Goal: Task Accomplishment & Management: Manage account settings

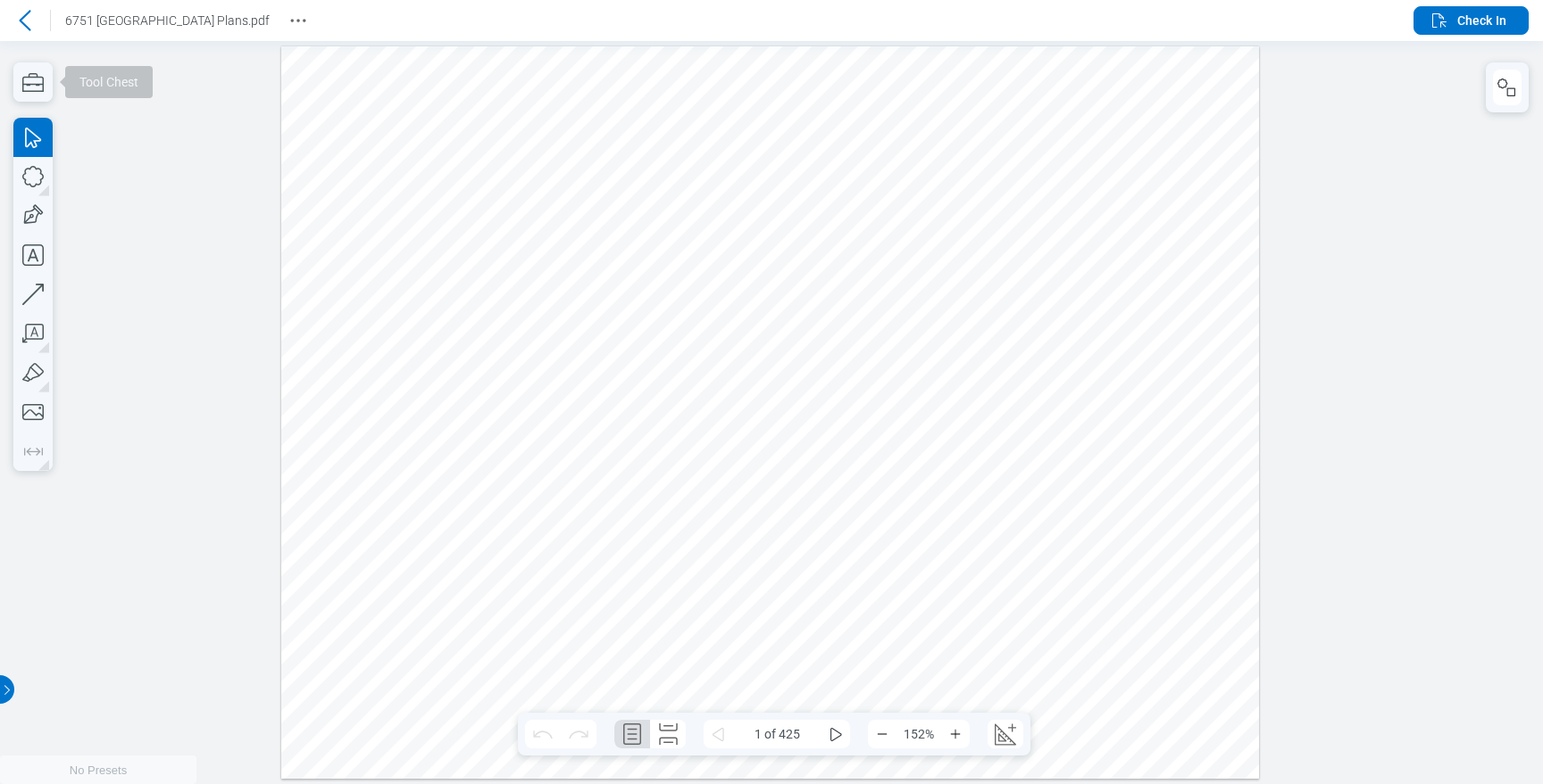
click at [32, 23] on icon at bounding box center [25, 21] width 21 height 21
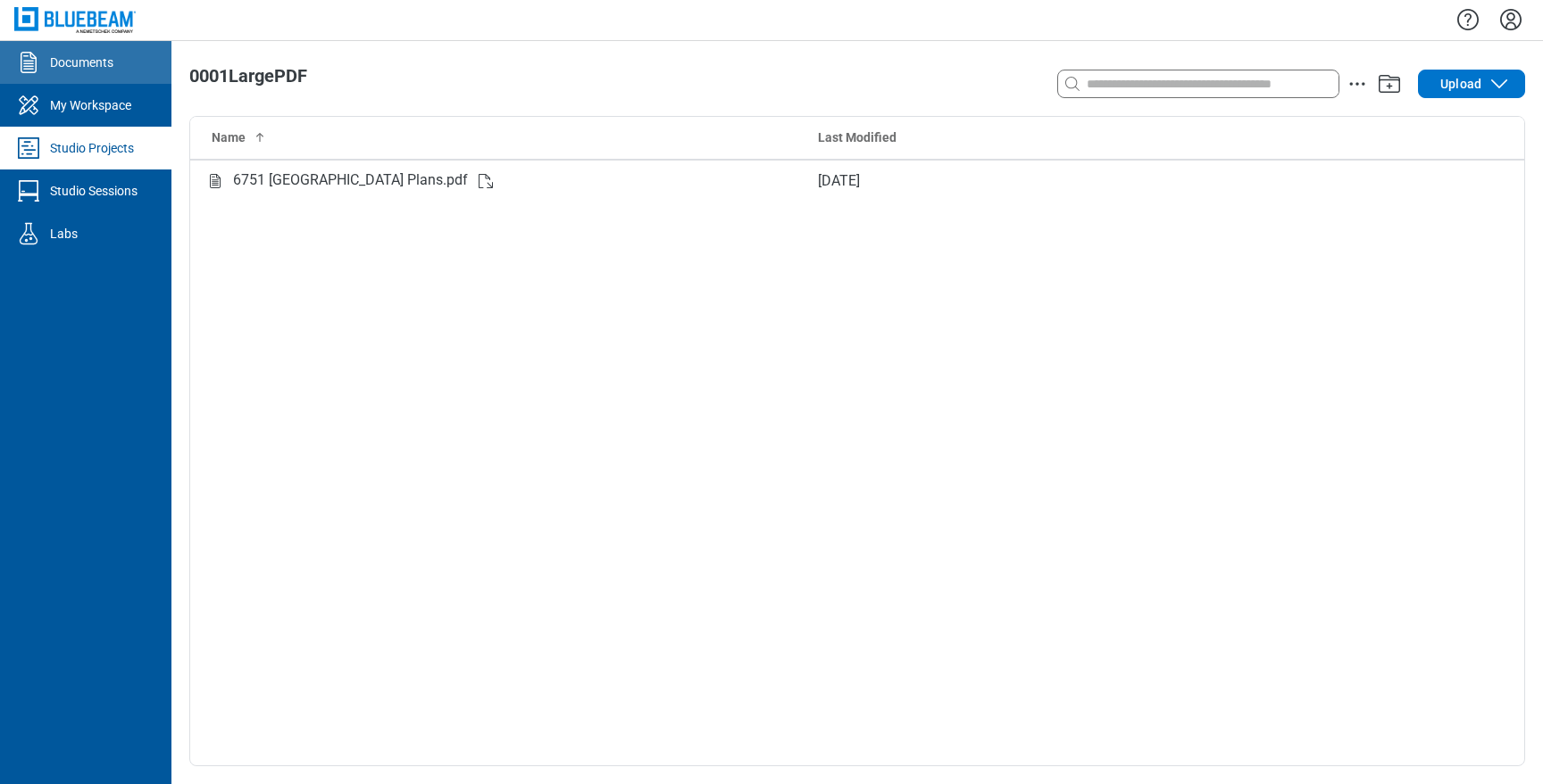
click at [92, 70] on div "Documents" at bounding box center [81, 63] width 64 height 18
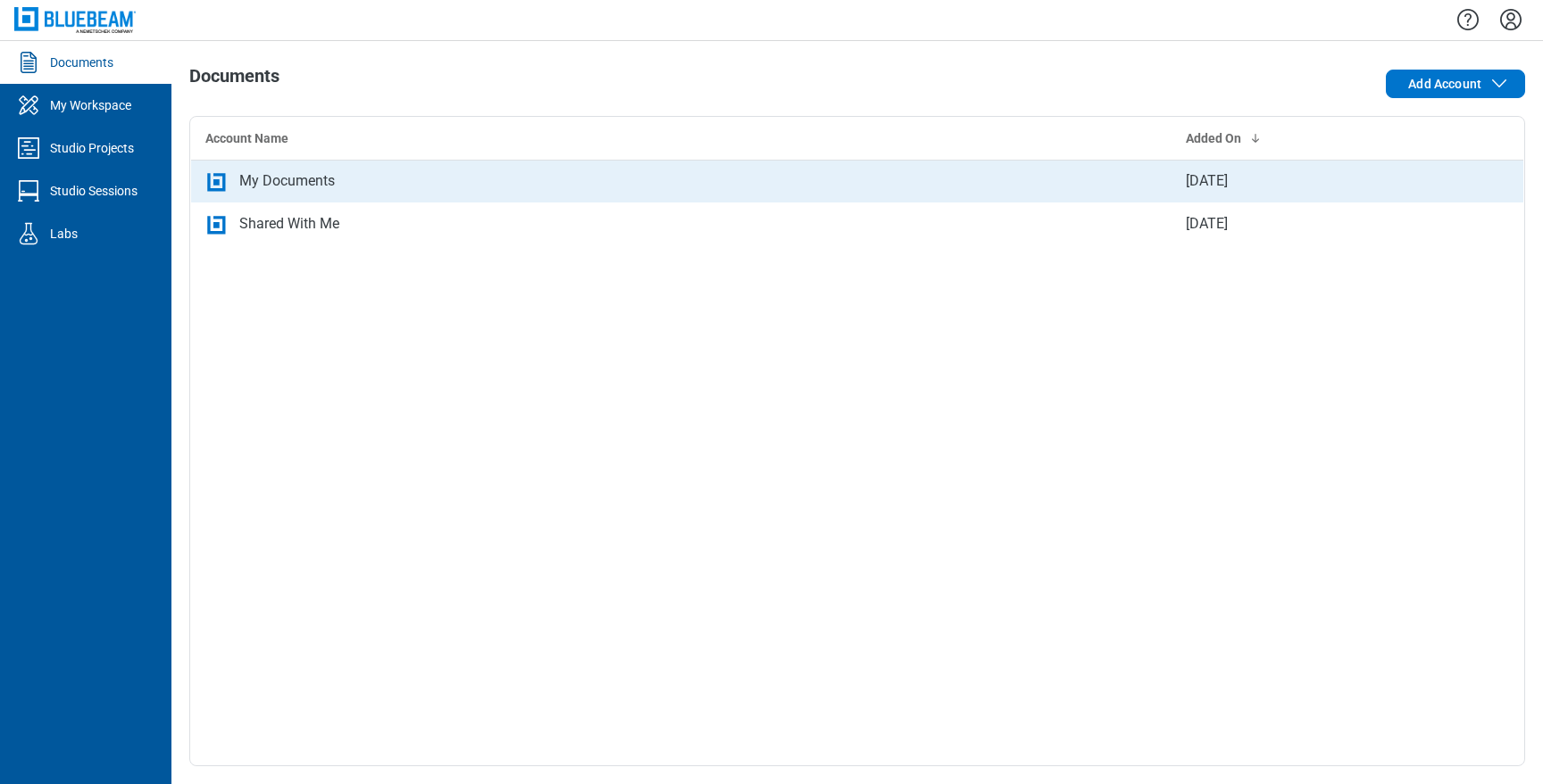
click at [364, 193] on td "My Documents" at bounding box center [681, 181] width 981 height 43
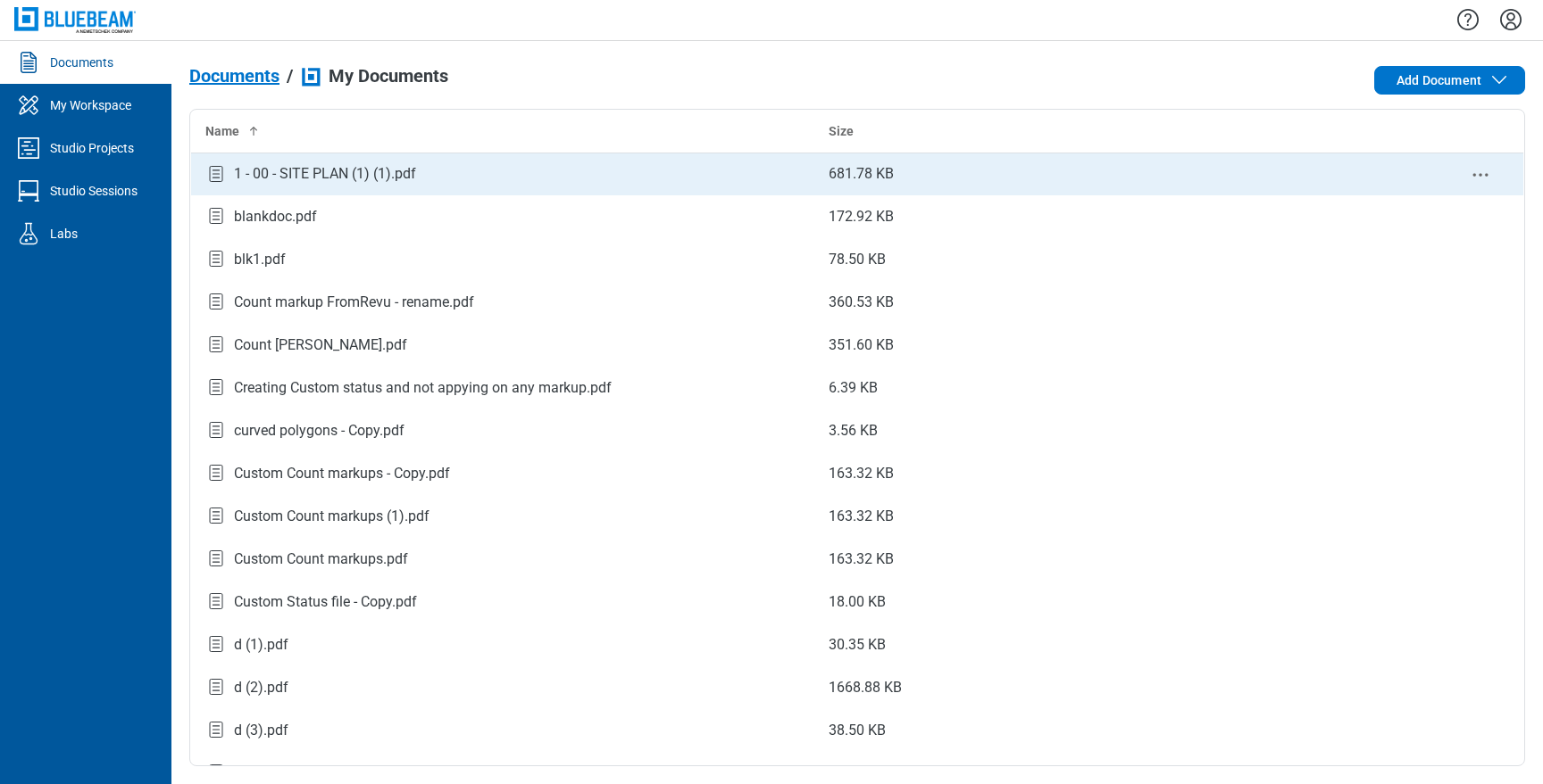
click at [364, 186] on td "1 - 00 - SITE PLAN (1) (1).pdf" at bounding box center [502, 174] width 624 height 43
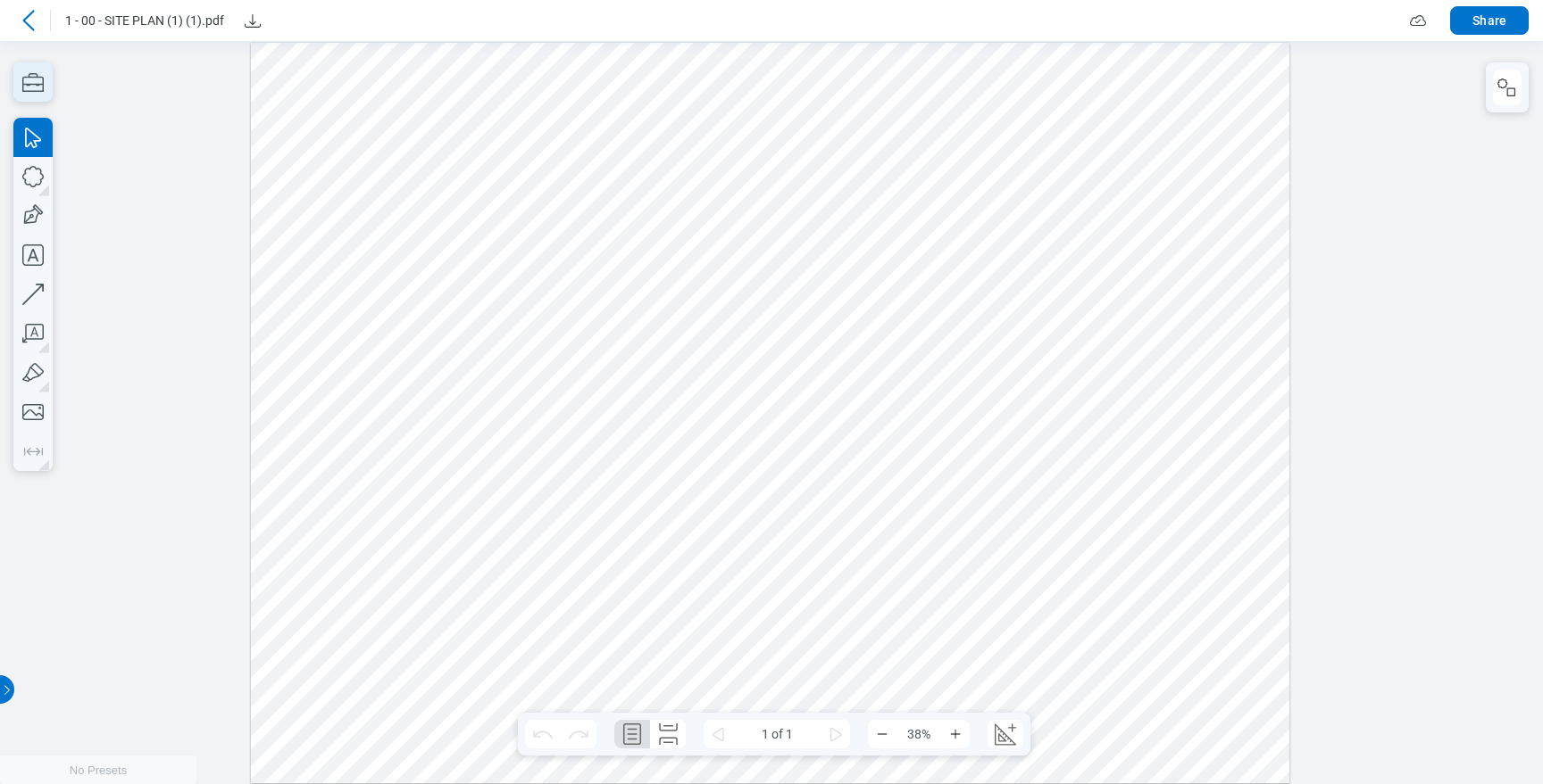
click at [31, 84] on icon "button" at bounding box center [33, 82] width 21 height 19
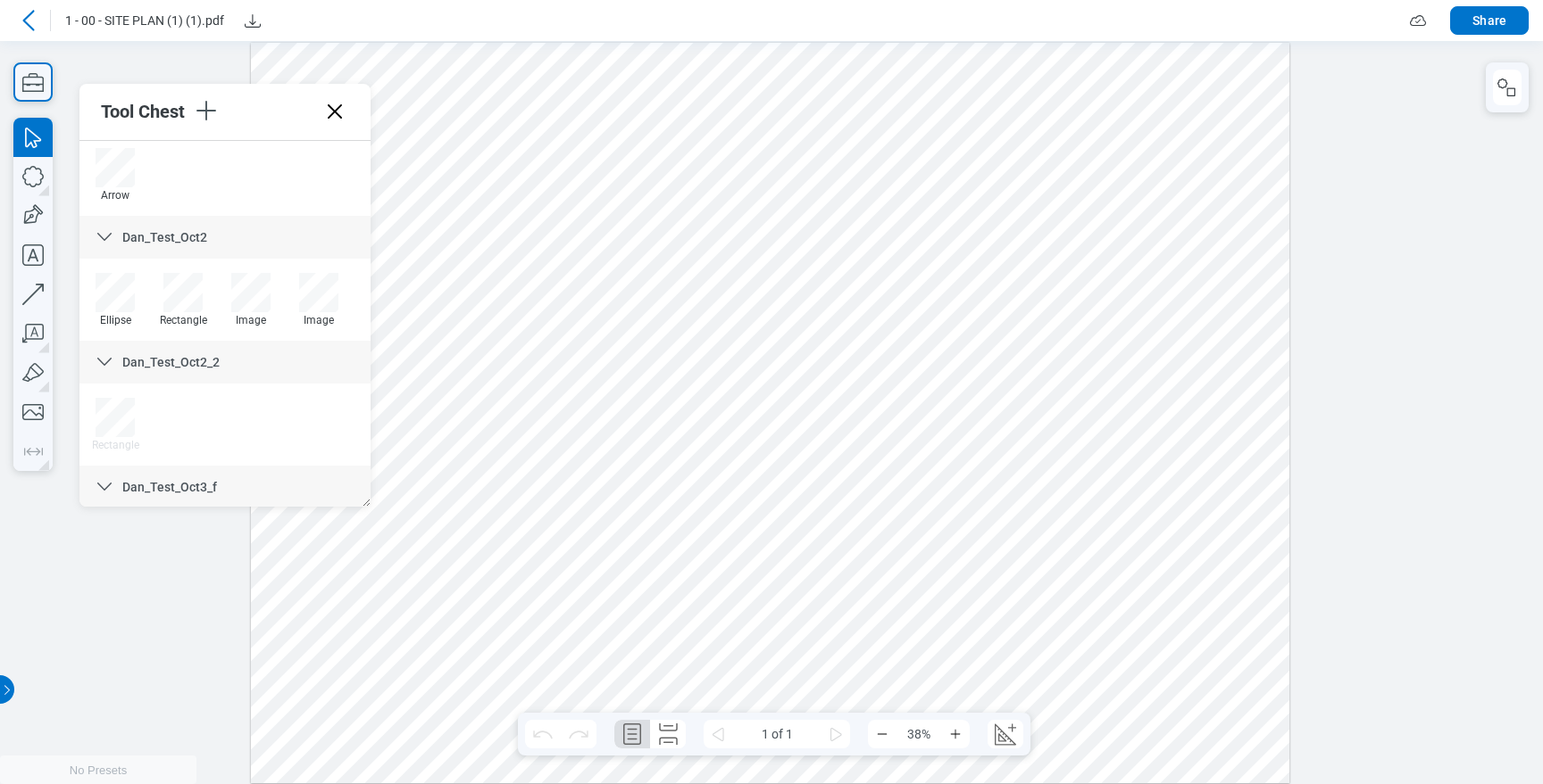
scroll to position [1668, 0]
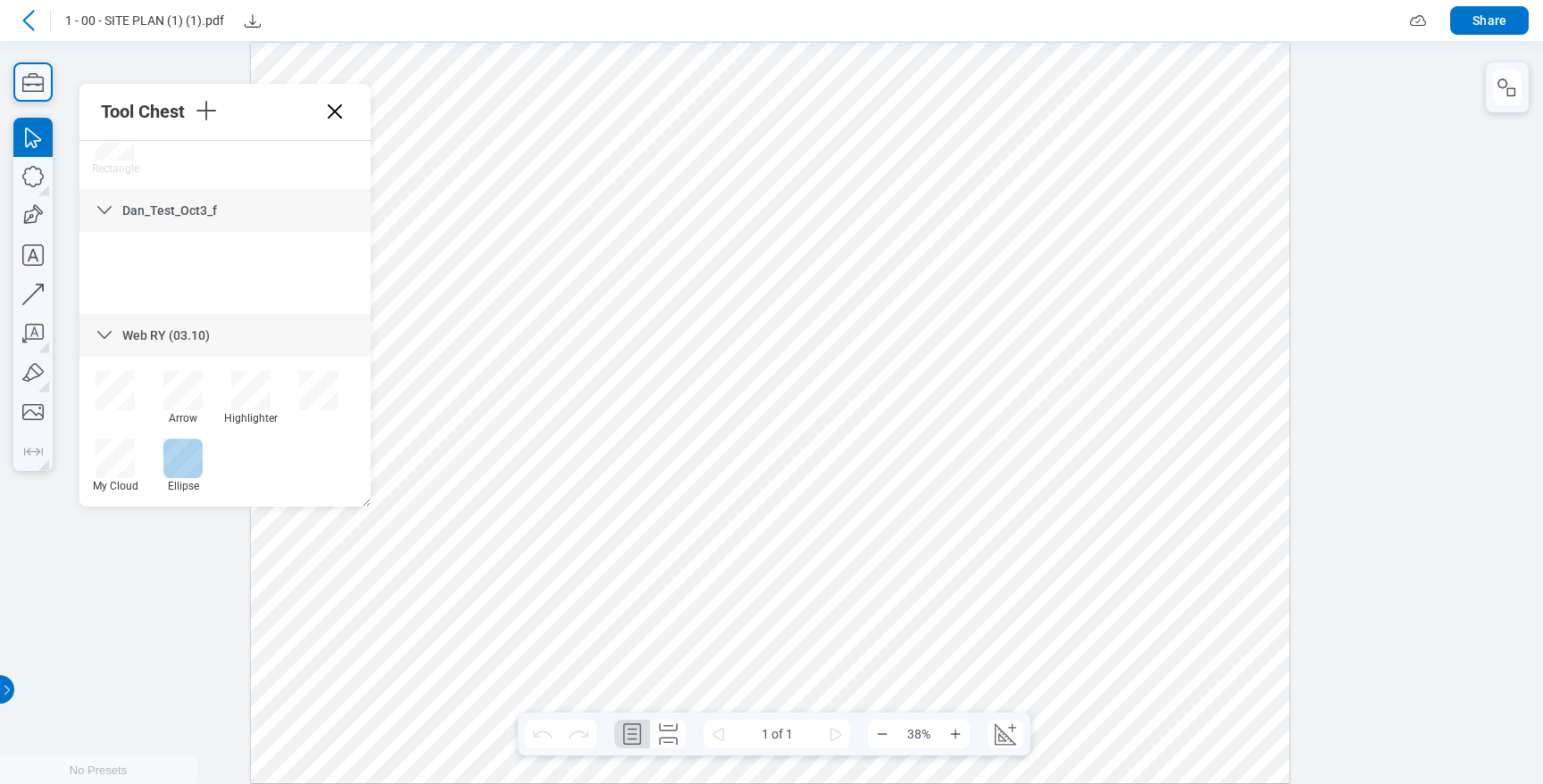
click at [184, 452] on div at bounding box center [183, 458] width 39 height 39
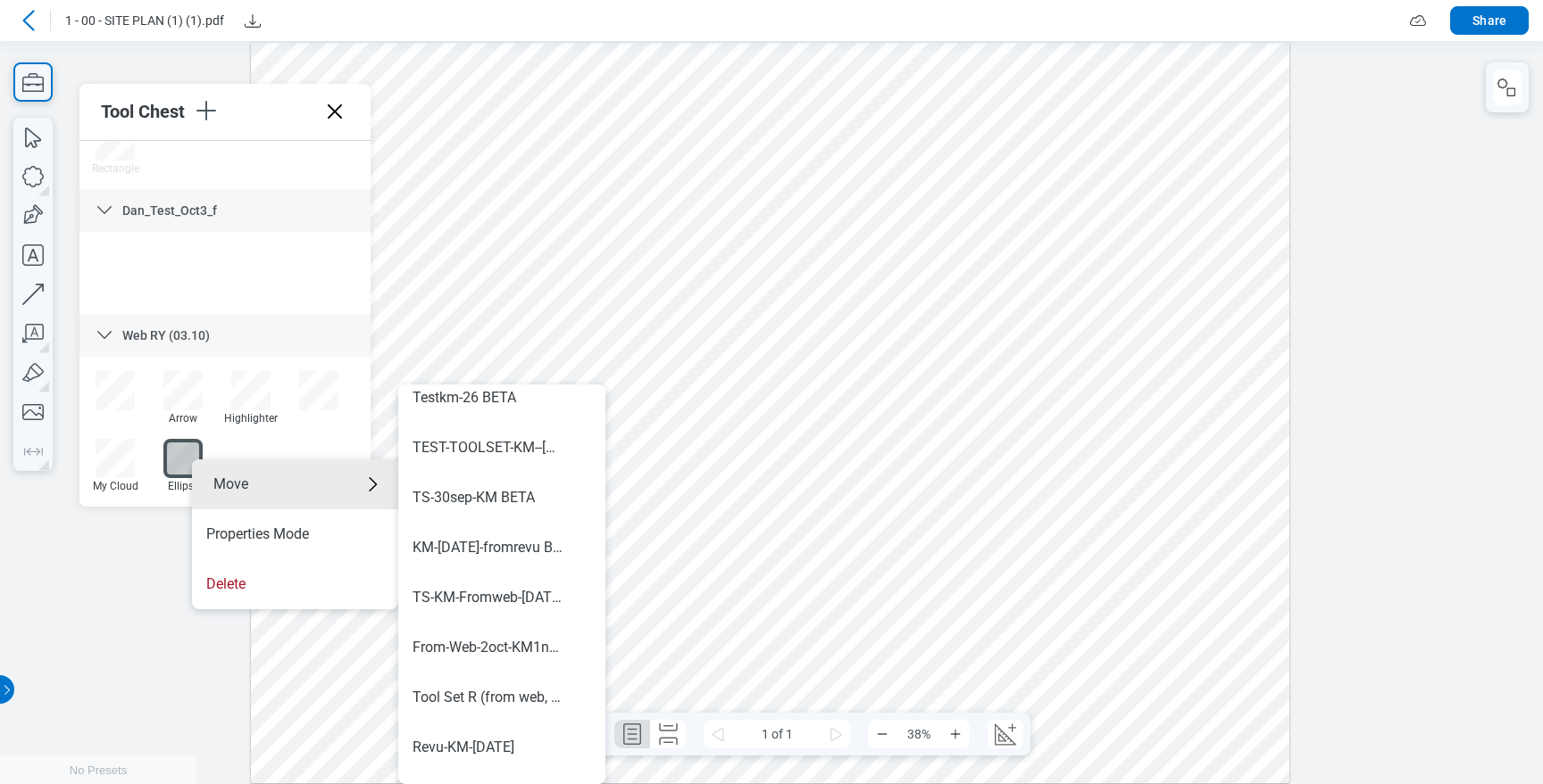
scroll to position [1049, 0]
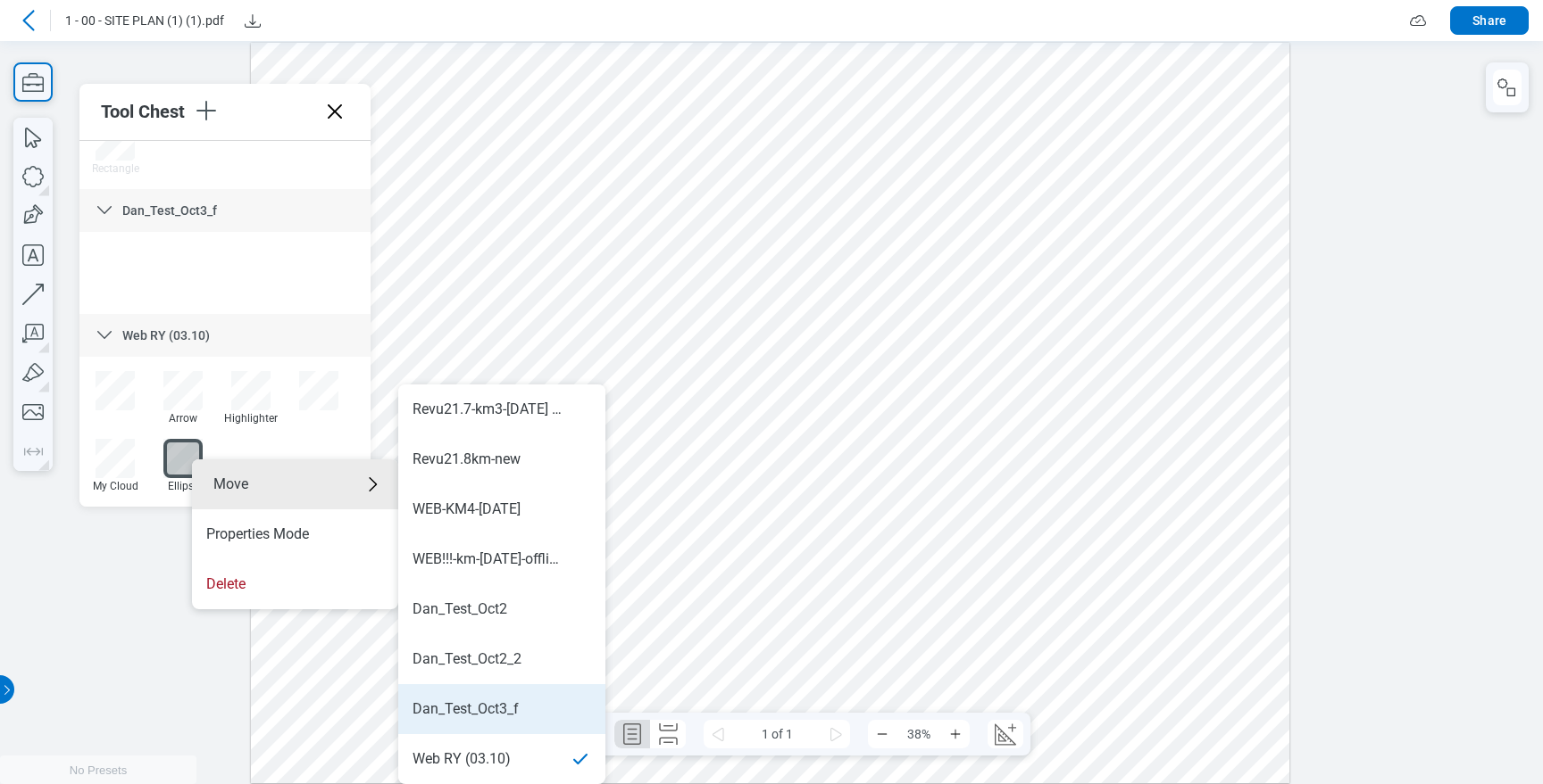
click at [491, 715] on div "Dan_Test_Oct3_f" at bounding box center [466, 710] width 107 height 20
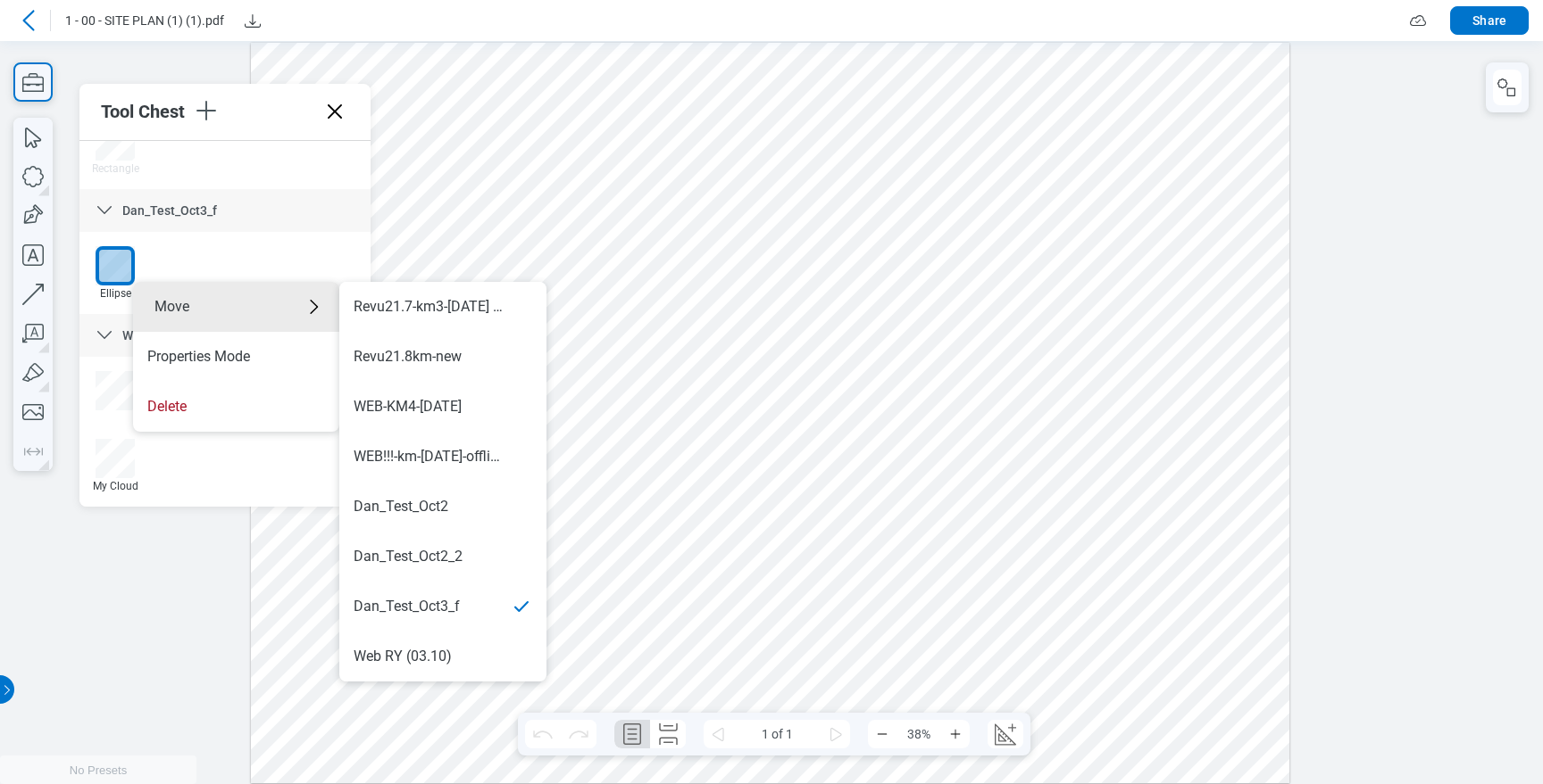
click at [450, 652] on div "Web RY (03.10)" at bounding box center [442, 657] width 178 height 20
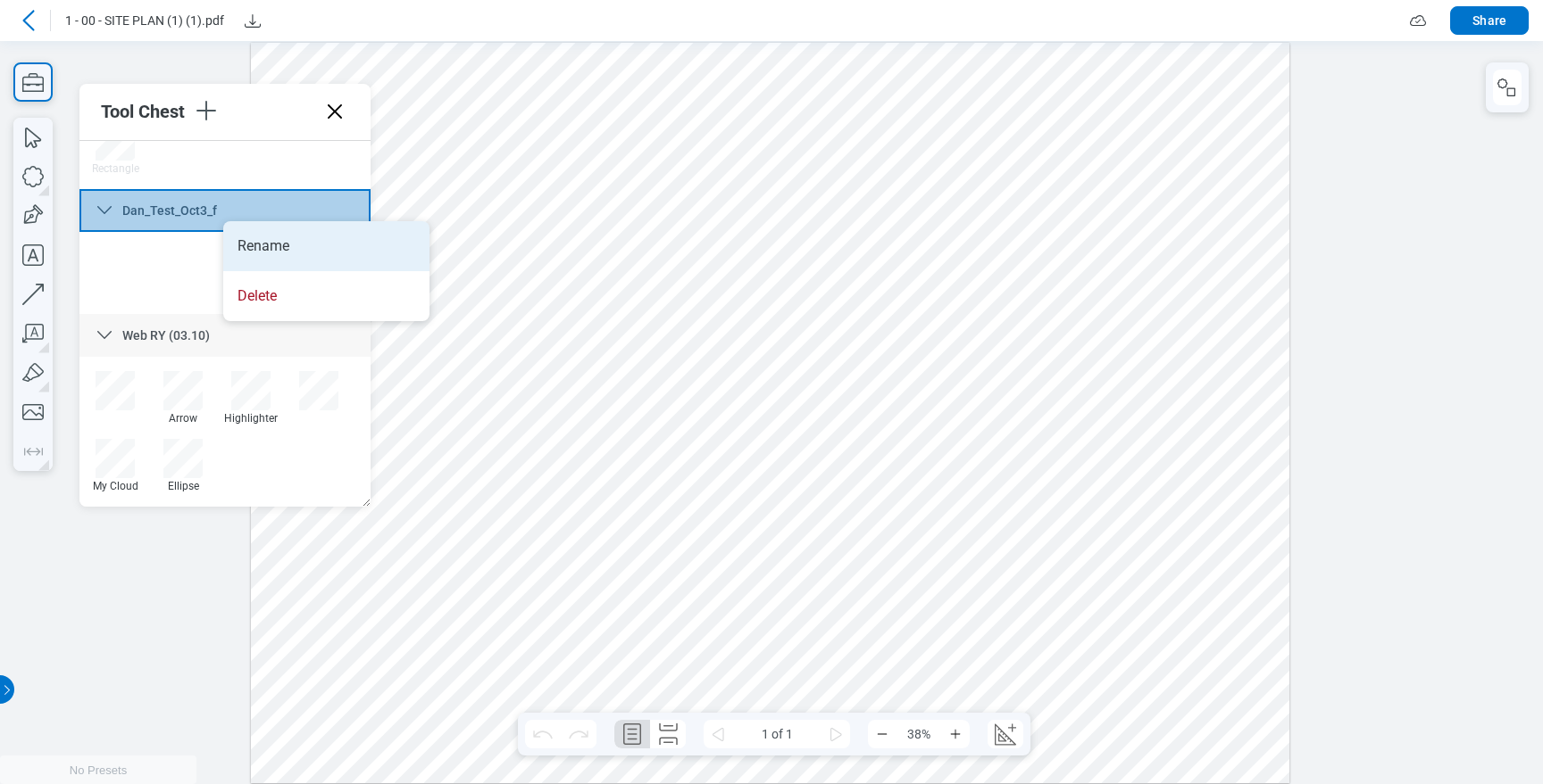
click at [260, 243] on li "Rename" at bounding box center [326, 246] width 206 height 50
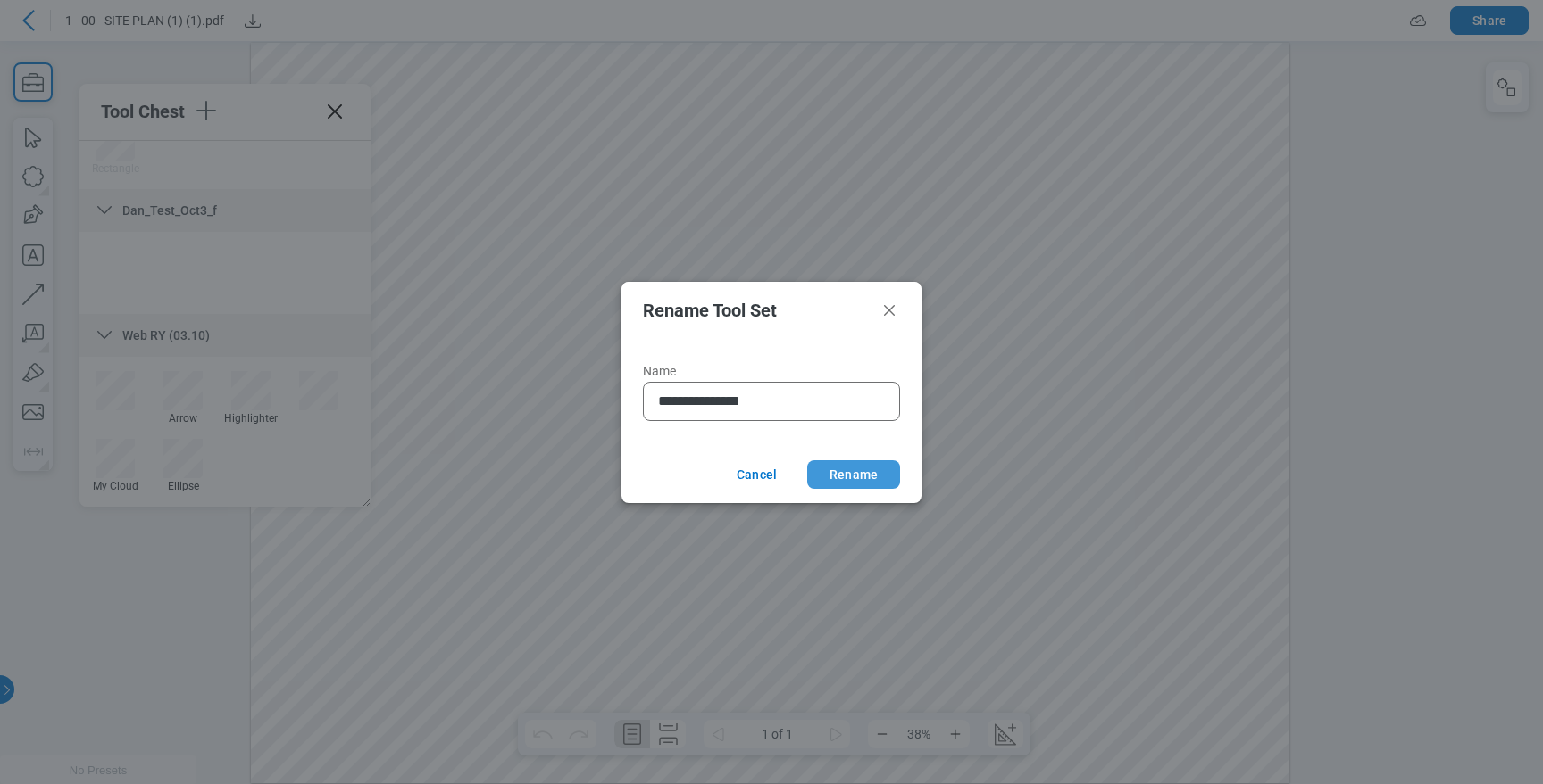
type input "**********"
click at [857, 461] on button "Rename" at bounding box center [853, 474] width 93 height 29
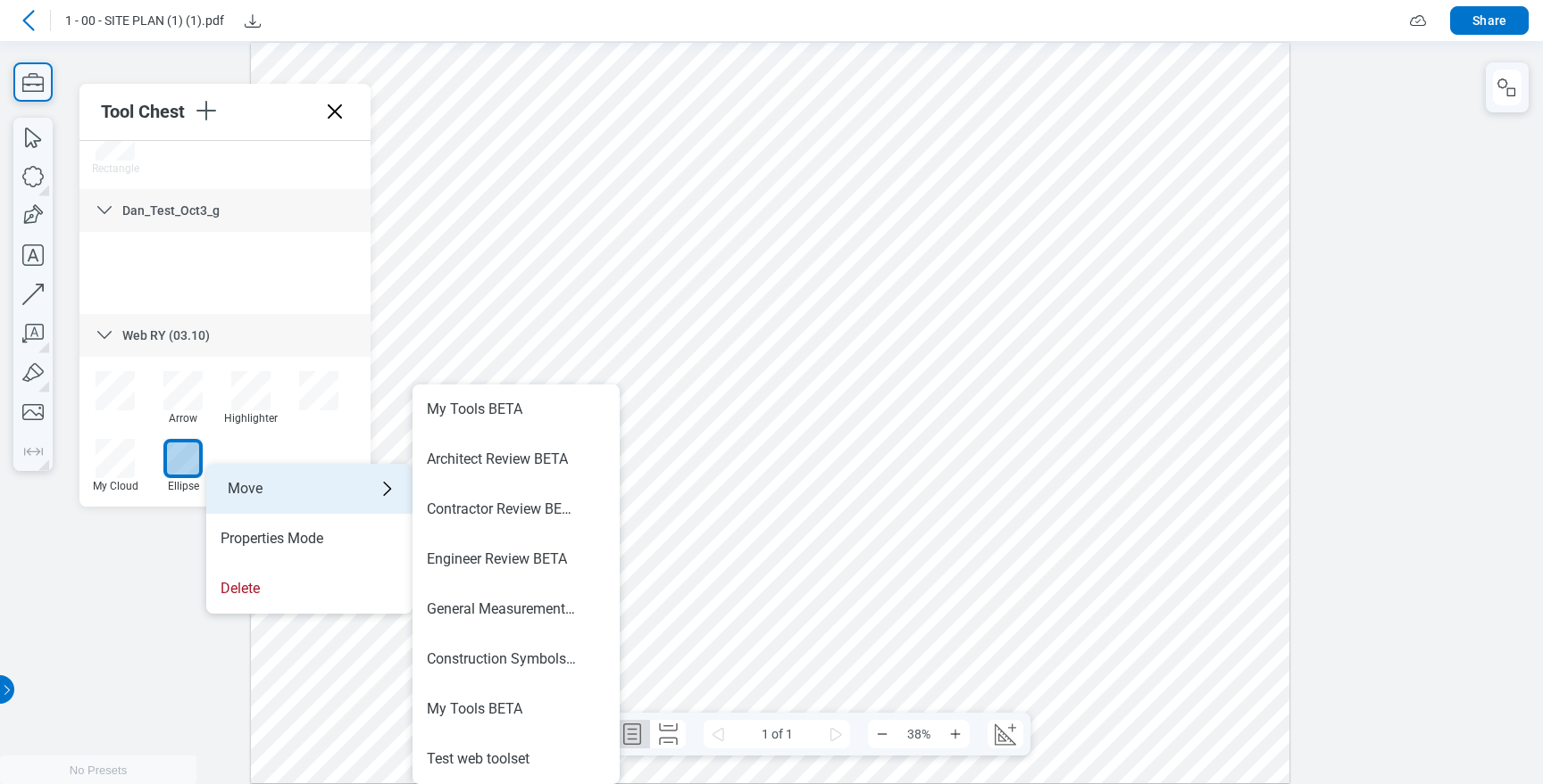
click at [329, 491] on div "Move" at bounding box center [309, 489] width 206 height 50
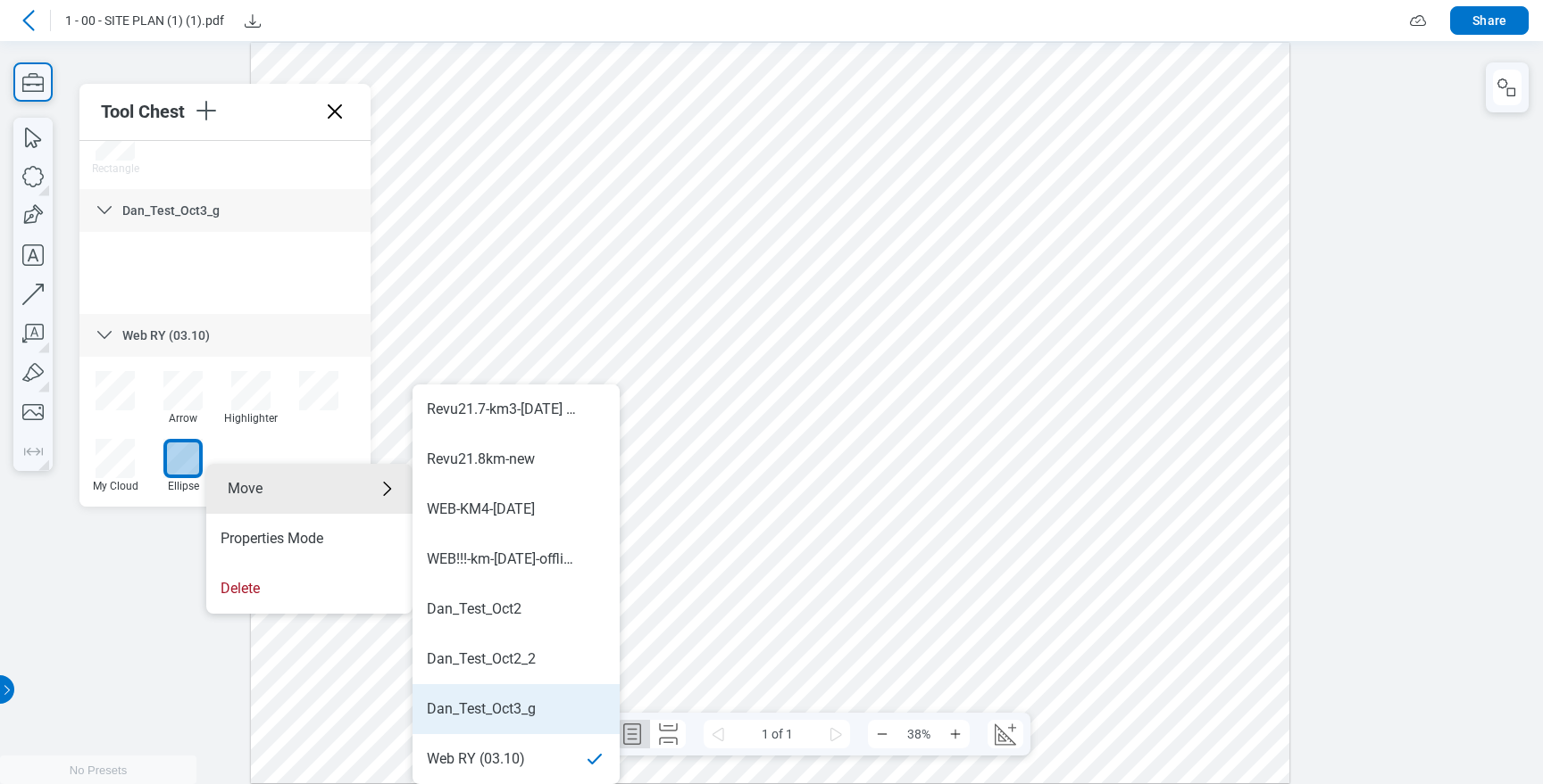
click at [503, 703] on div "Dan_Test_Oct3_g" at bounding box center [482, 710] width 109 height 20
